Goal: Task Accomplishment & Management: Use online tool/utility

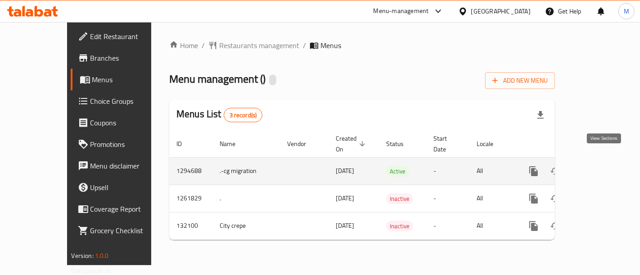
click at [603, 167] on icon "enhanced table" at bounding box center [599, 171] width 8 height 8
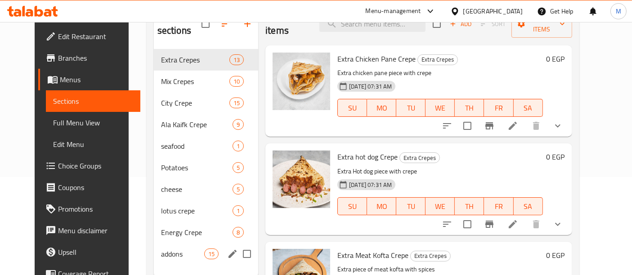
scroll to position [76, 0]
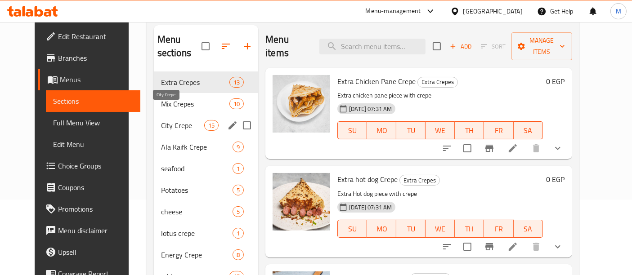
click at [187, 120] on span "City Crepe" at bounding box center [182, 125] width 43 height 11
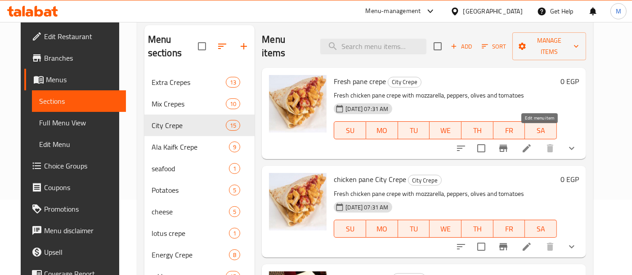
click at [532, 143] on icon at bounding box center [527, 148] width 11 height 11
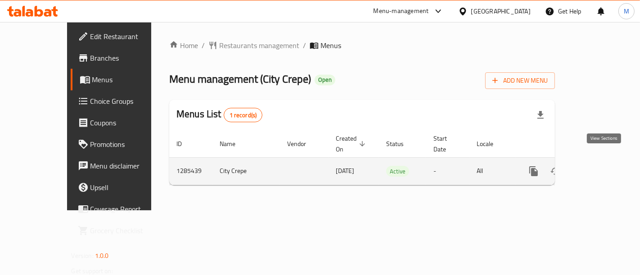
click at [603, 167] on icon "enhanced table" at bounding box center [599, 171] width 8 height 8
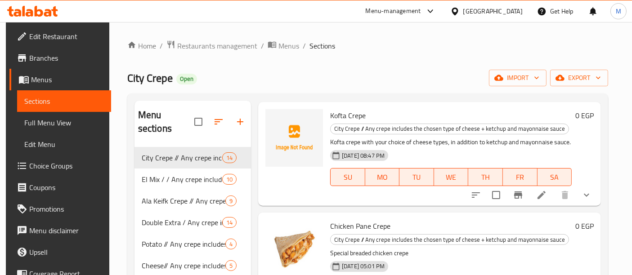
scroll to position [50, 0]
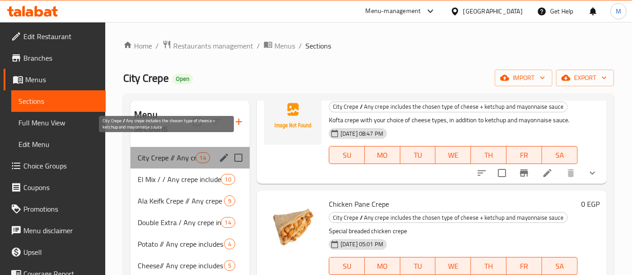
click at [191, 153] on span "City Crepe // Any crepe includes the chosen type of cheese + ketchup and mayonn…" at bounding box center [167, 158] width 58 height 11
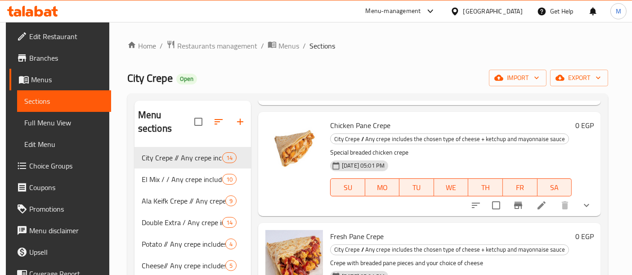
scroll to position [150, 0]
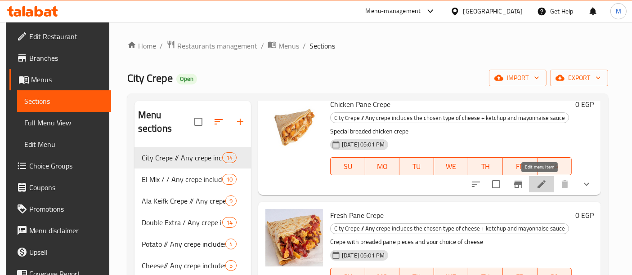
click at [538, 184] on icon at bounding box center [541, 184] width 11 height 11
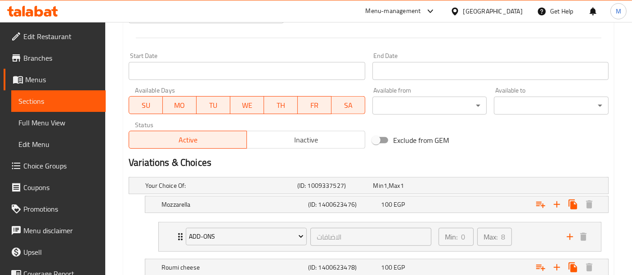
scroll to position [350, 0]
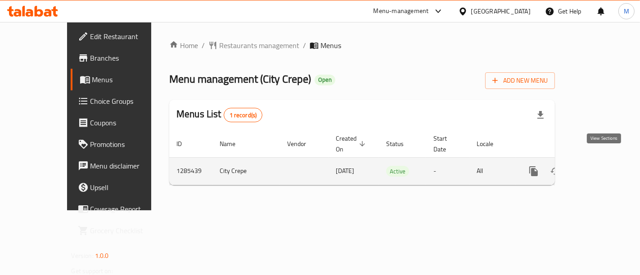
click at [604, 166] on icon "enhanced table" at bounding box center [598, 171] width 11 height 11
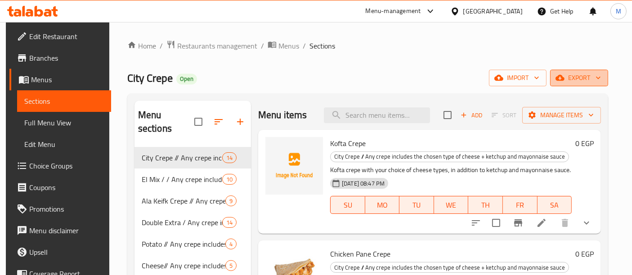
click at [583, 77] on span "export" at bounding box center [580, 77] width 44 height 11
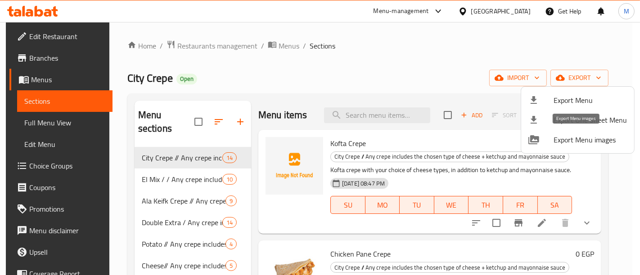
click at [598, 143] on span "Export Menu images" at bounding box center [590, 140] width 73 height 11
click at [619, 51] on div at bounding box center [320, 137] width 640 height 275
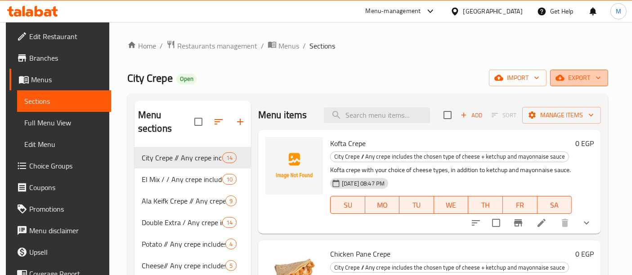
click at [601, 80] on icon "button" at bounding box center [598, 77] width 9 height 9
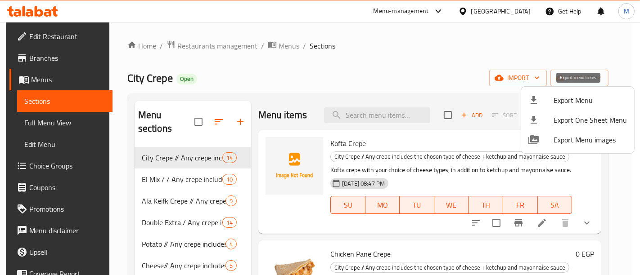
click at [560, 101] on span "Export Menu" at bounding box center [590, 100] width 73 height 11
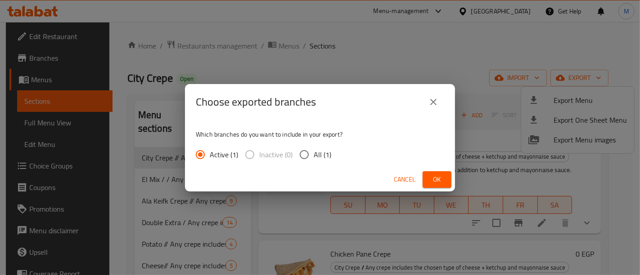
click at [439, 182] on span "Ok" at bounding box center [437, 179] width 14 height 11
